Goal: Information Seeking & Learning: Find contact information

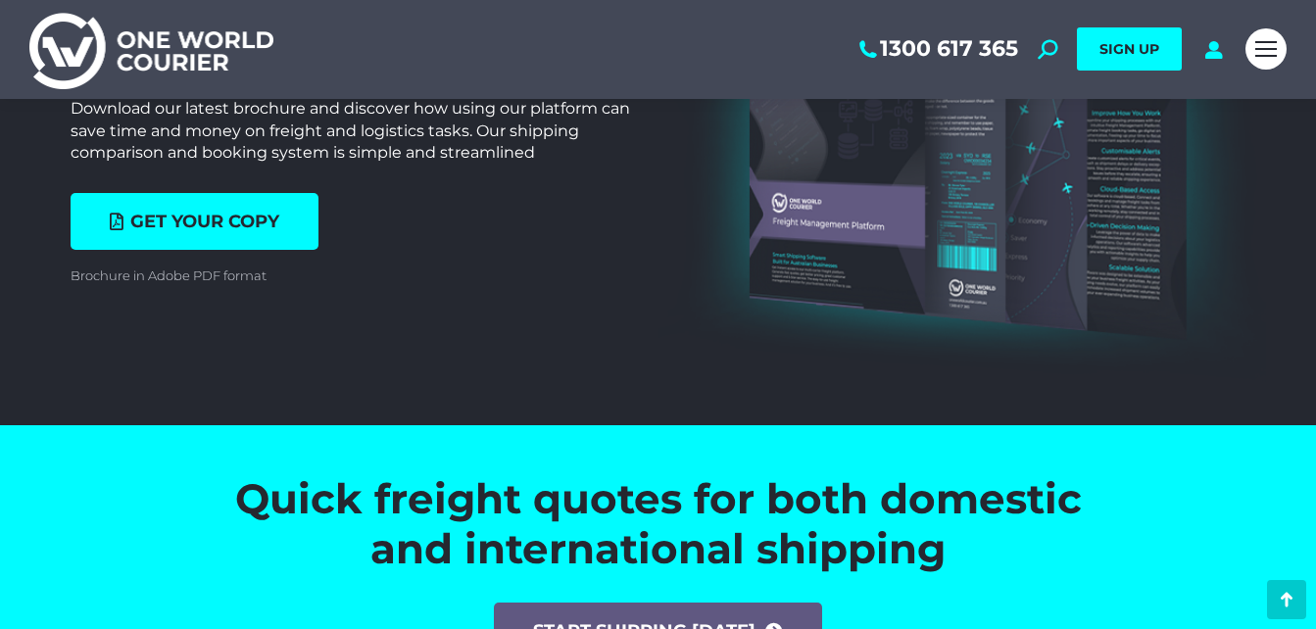
scroll to position [6597, 0]
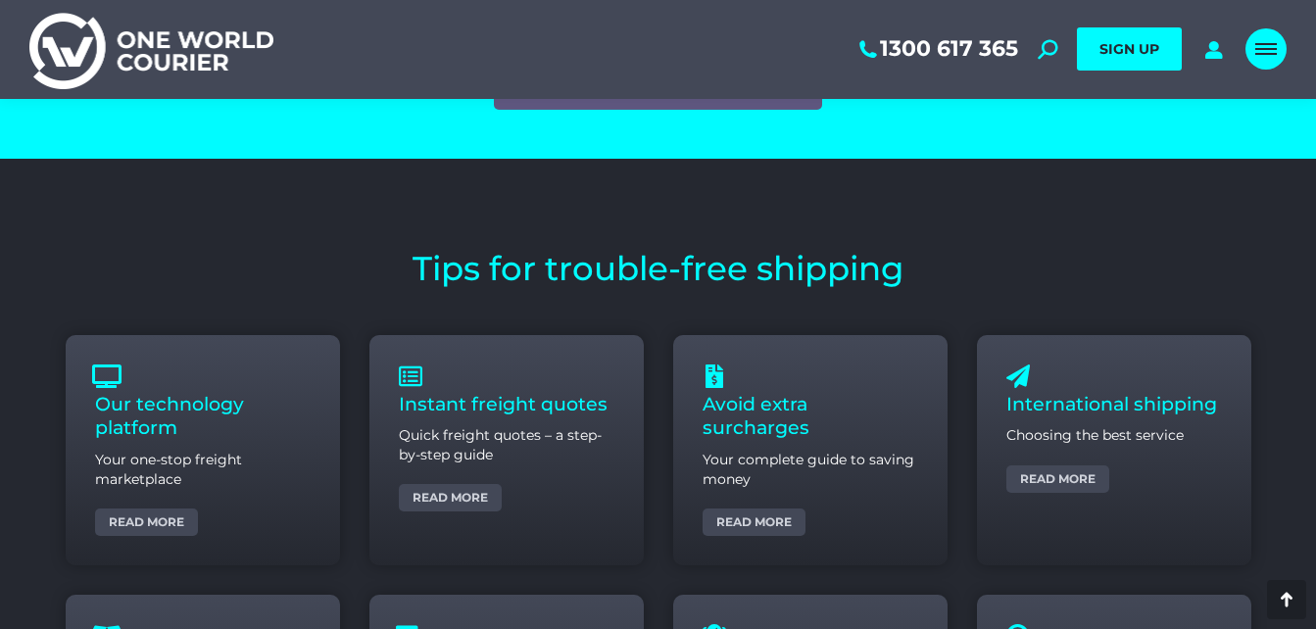
click at [1262, 46] on div "Mobile menu icon" at bounding box center [1266, 49] width 22 height 16
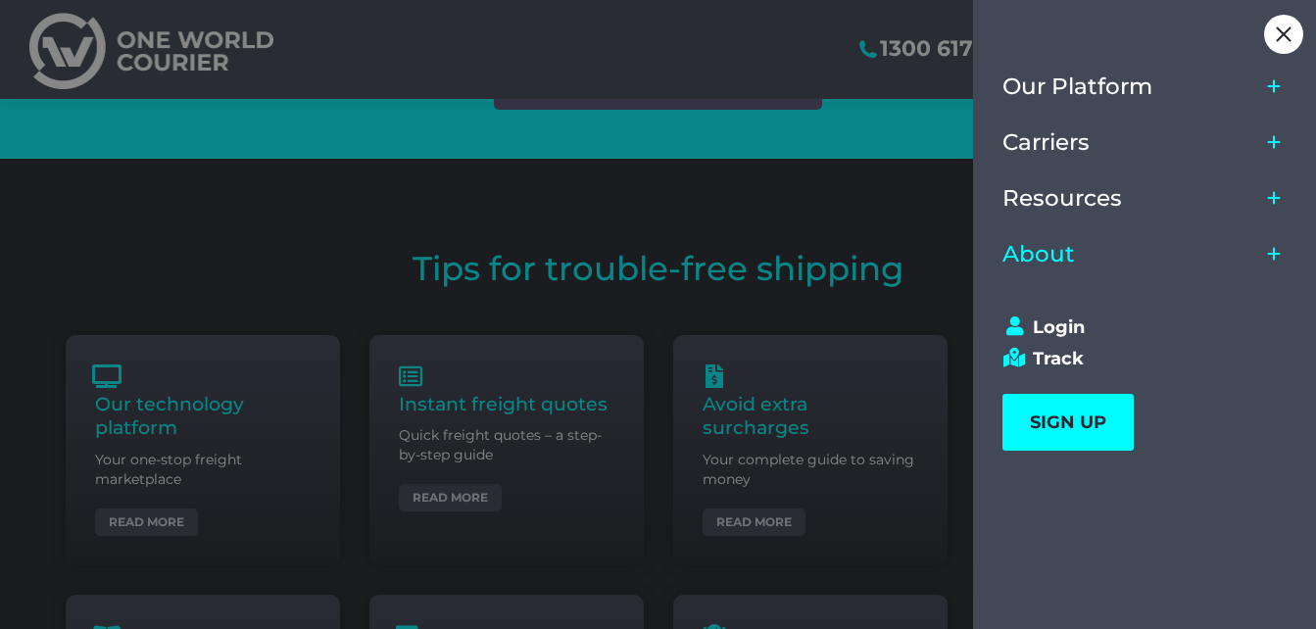
click at [1071, 259] on span "About" at bounding box center [1039, 254] width 73 height 26
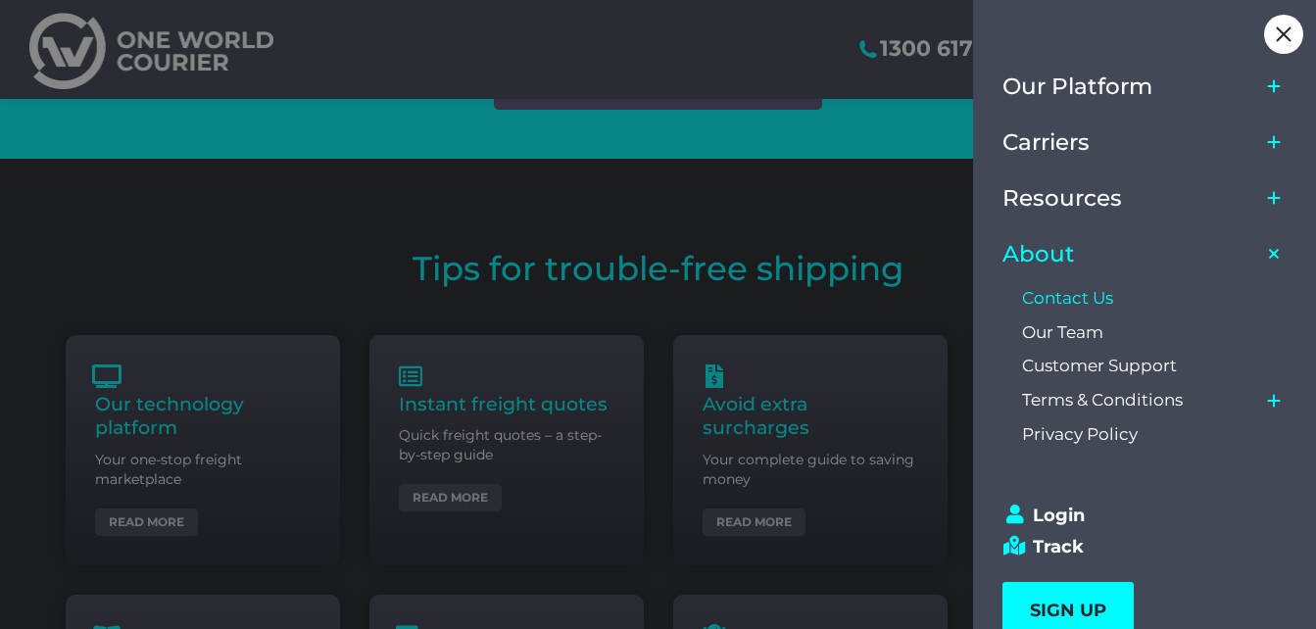
click at [1065, 293] on span "Contact Us" at bounding box center [1067, 298] width 91 height 21
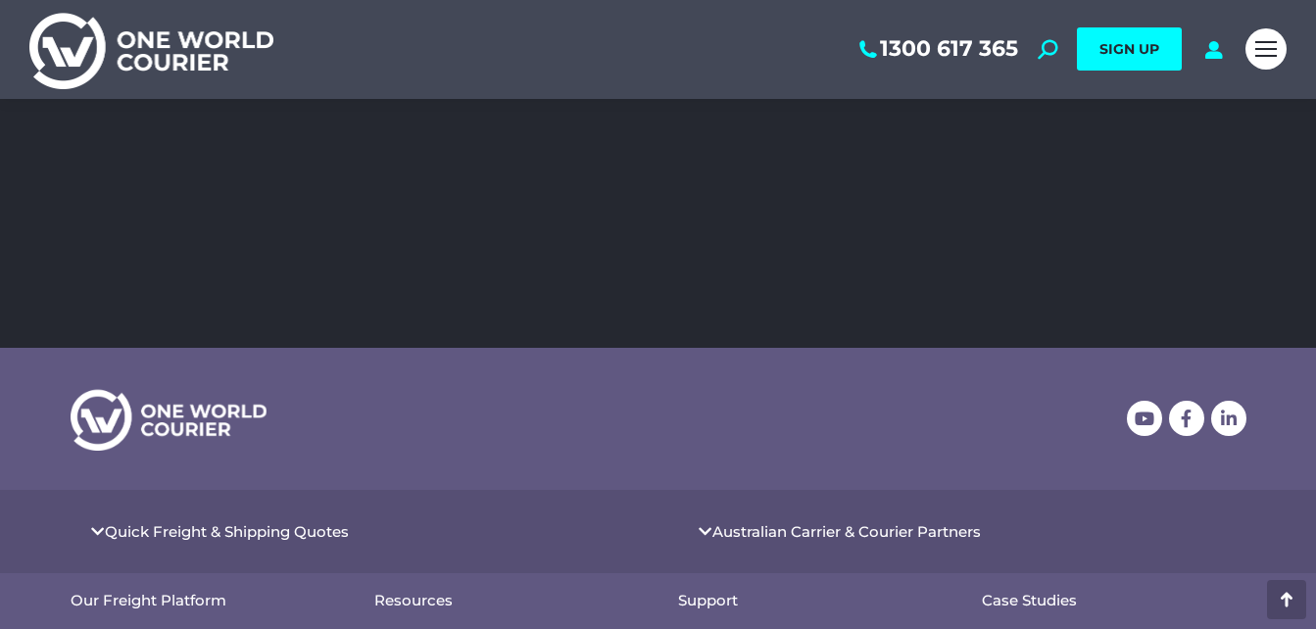
scroll to position [157, 0]
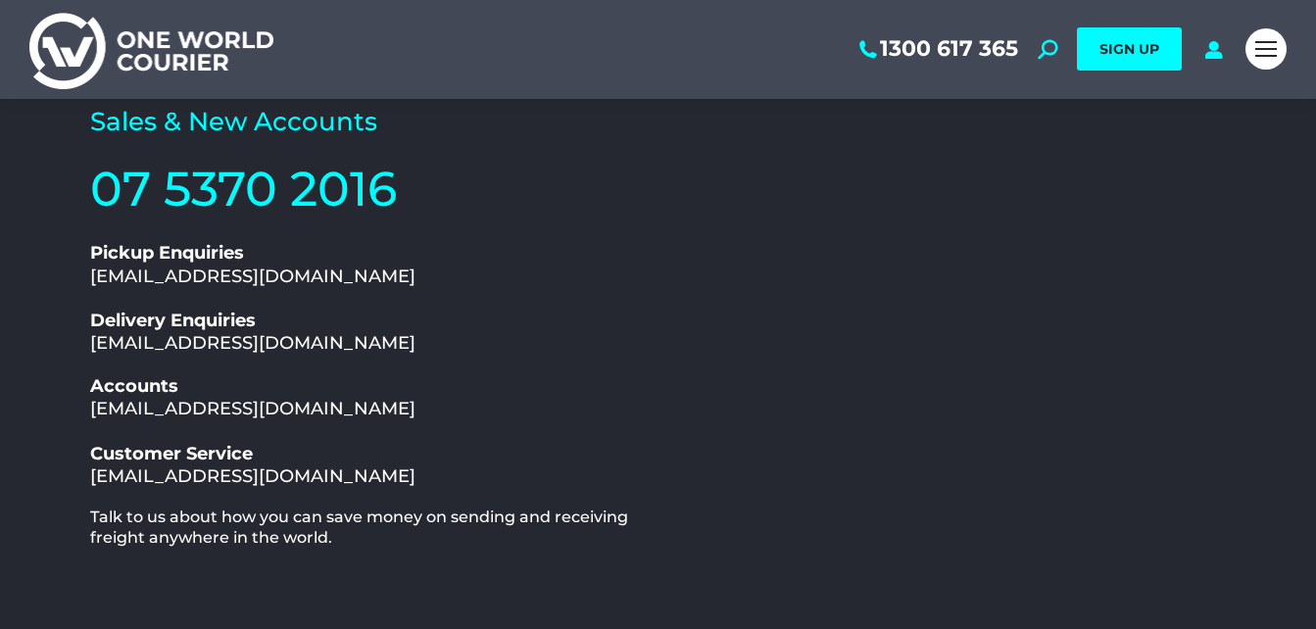
drag, startPoint x: 388, startPoint y: 275, endPoint x: 88, endPoint y: 273, distance: 299.9
click at [88, 273] on div "Contact Us Sales & New Accounts 07 5370 2016 1300 617 365 Pickup Enquiries pick…" at bounding box center [369, 414] width 578 height 809
drag, startPoint x: 88, startPoint y: 273, endPoint x: 264, endPoint y: 276, distance: 175.4
copy link "pickup@oneworldcourier.com.au"
